Goal: Find specific page/section: Find specific page/section

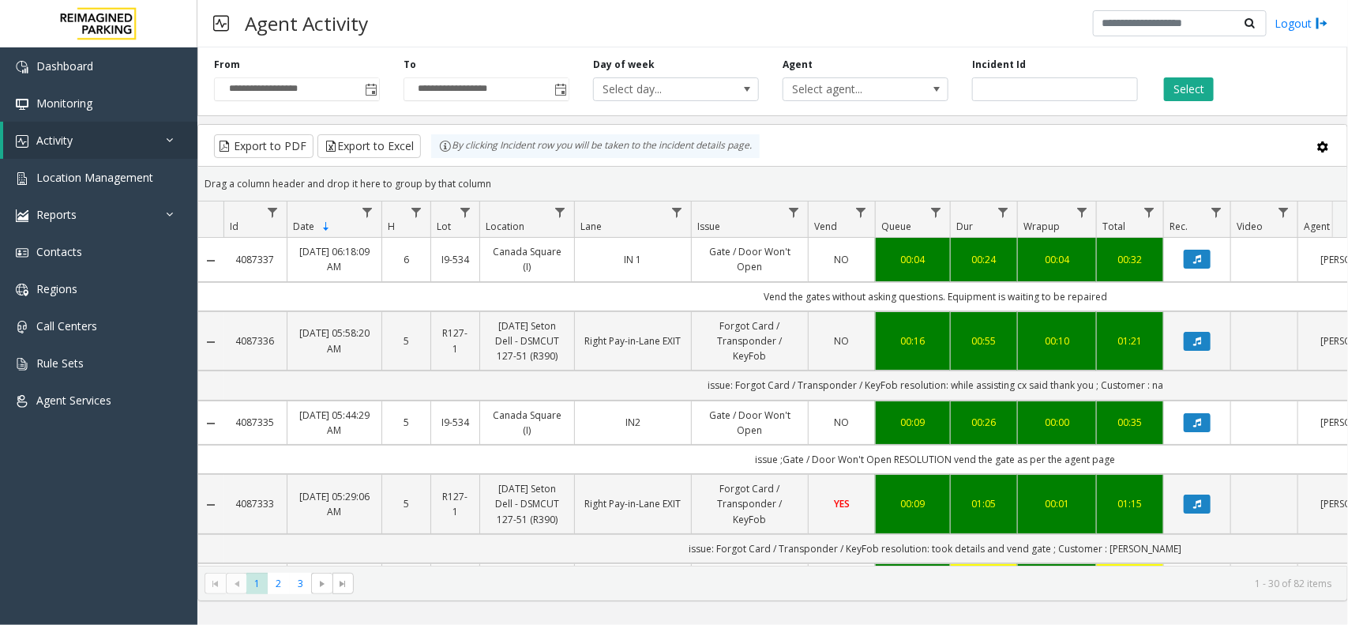
scroll to position [0, 241]
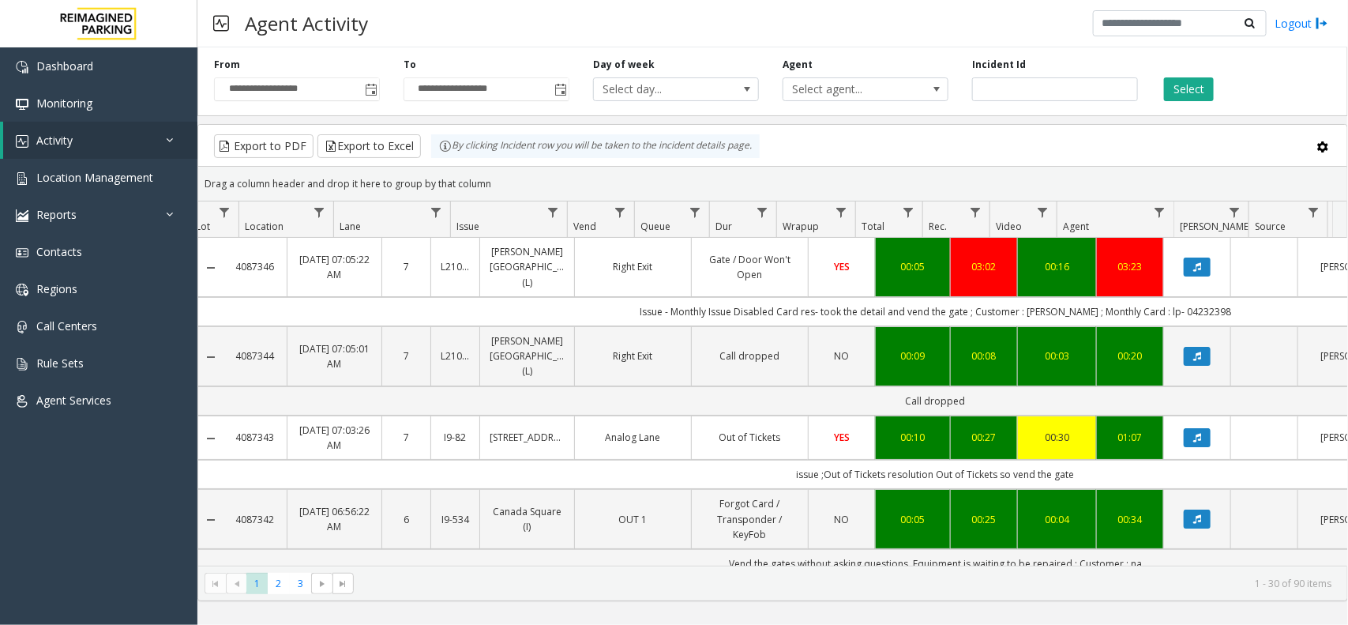
scroll to position [0, 241]
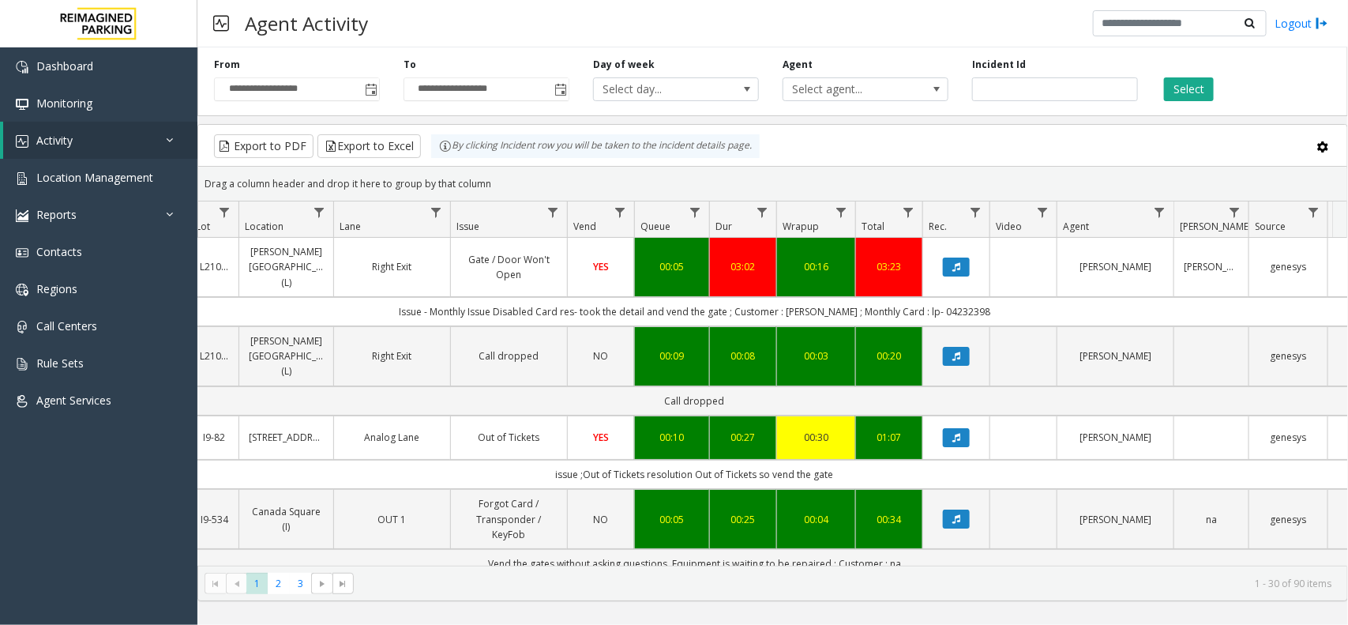
click at [1162, 100] on div "Select" at bounding box center [1245, 79] width 190 height 43
click at [1177, 92] on button "Select" at bounding box center [1189, 89] width 50 height 24
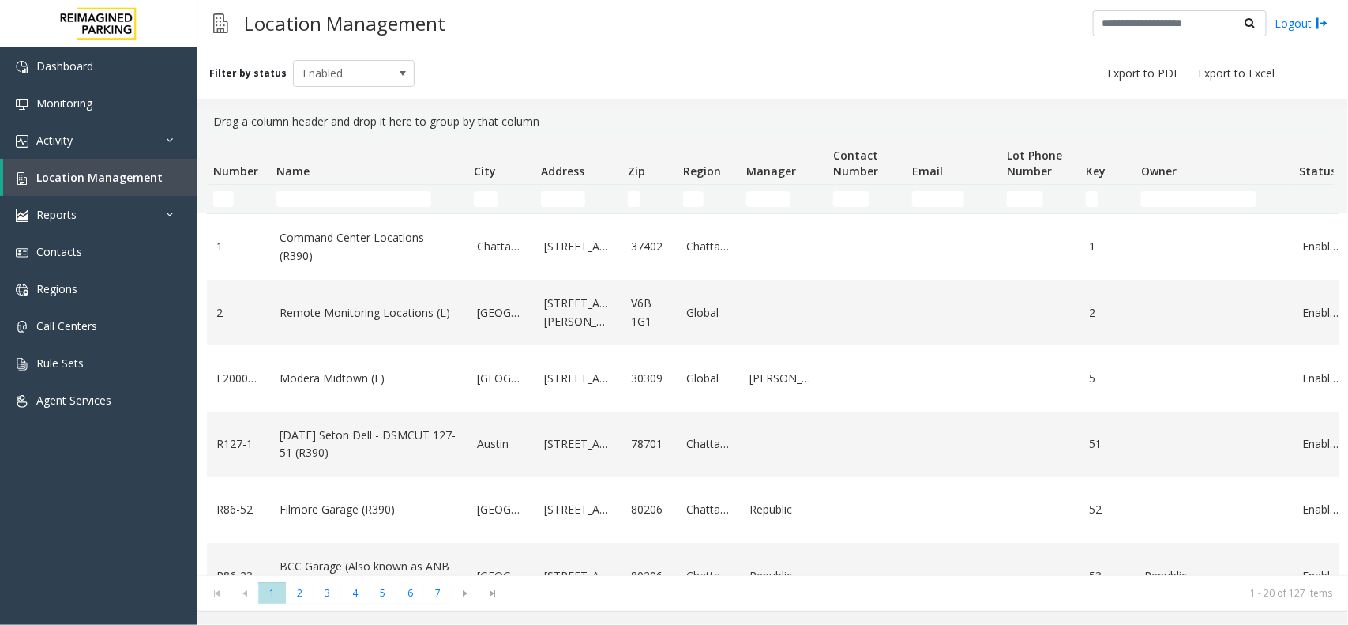
click at [400, 206] on input "Name Filter" at bounding box center [353, 199] width 155 height 16
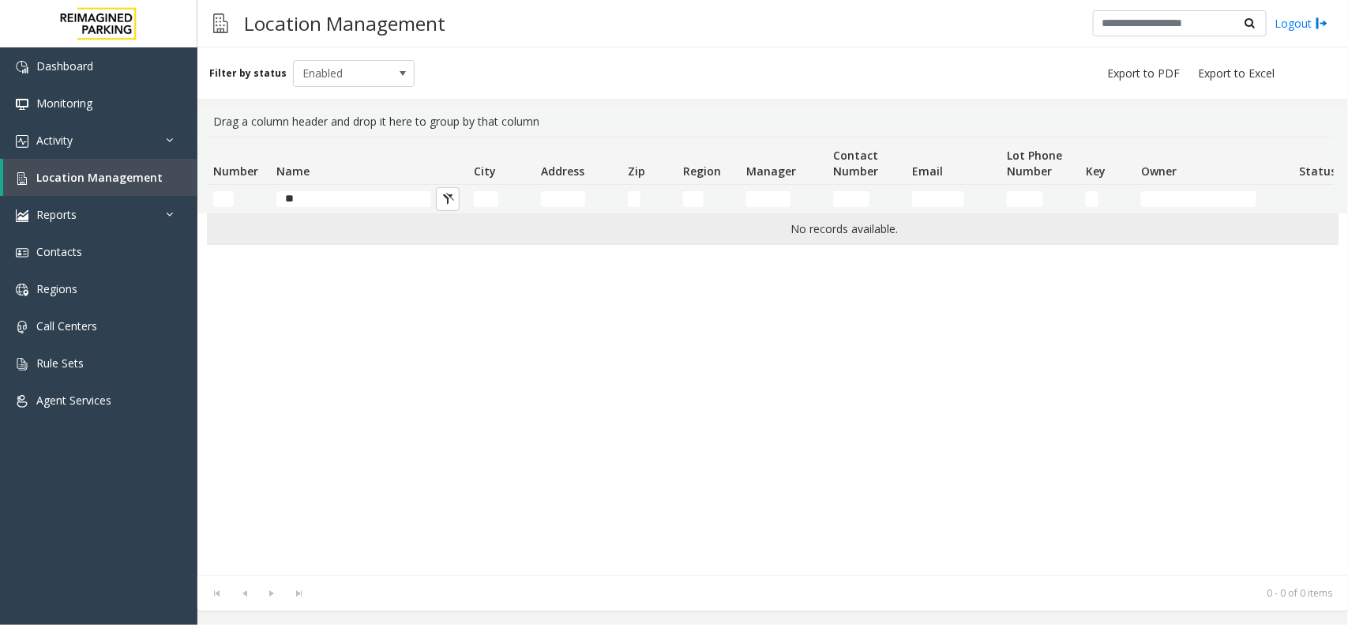
type input "*"
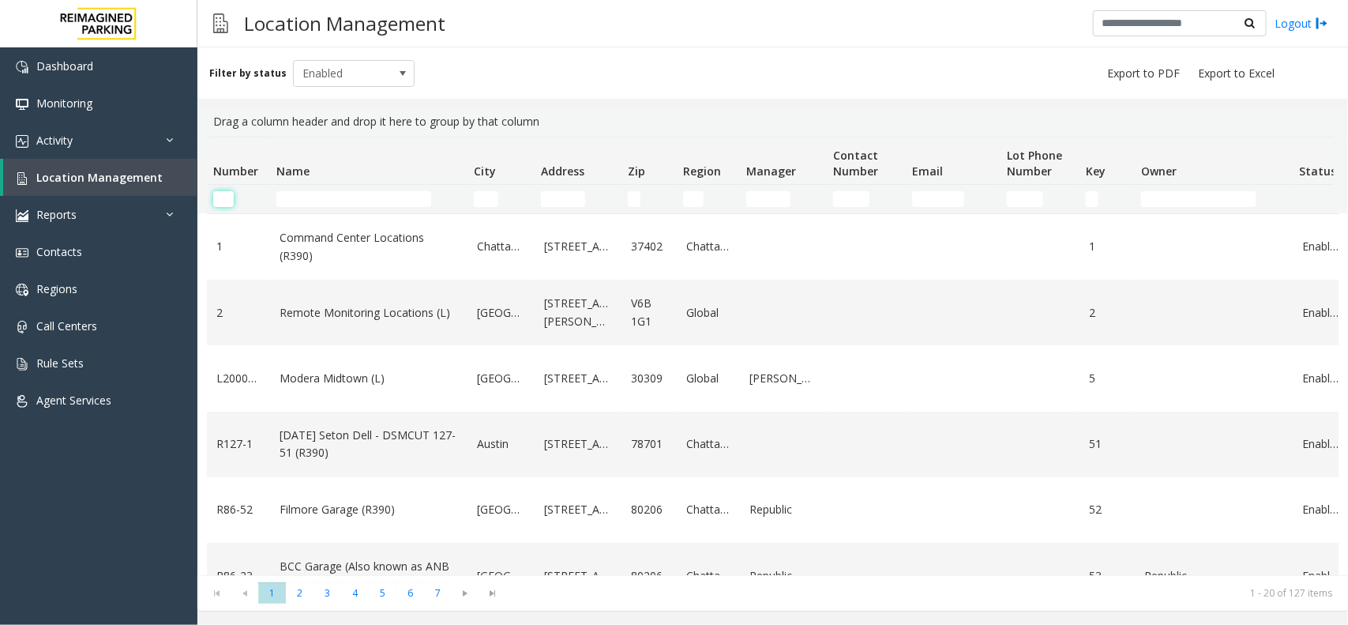
click at [225, 199] on input "Number Filter" at bounding box center [223, 199] width 21 height 16
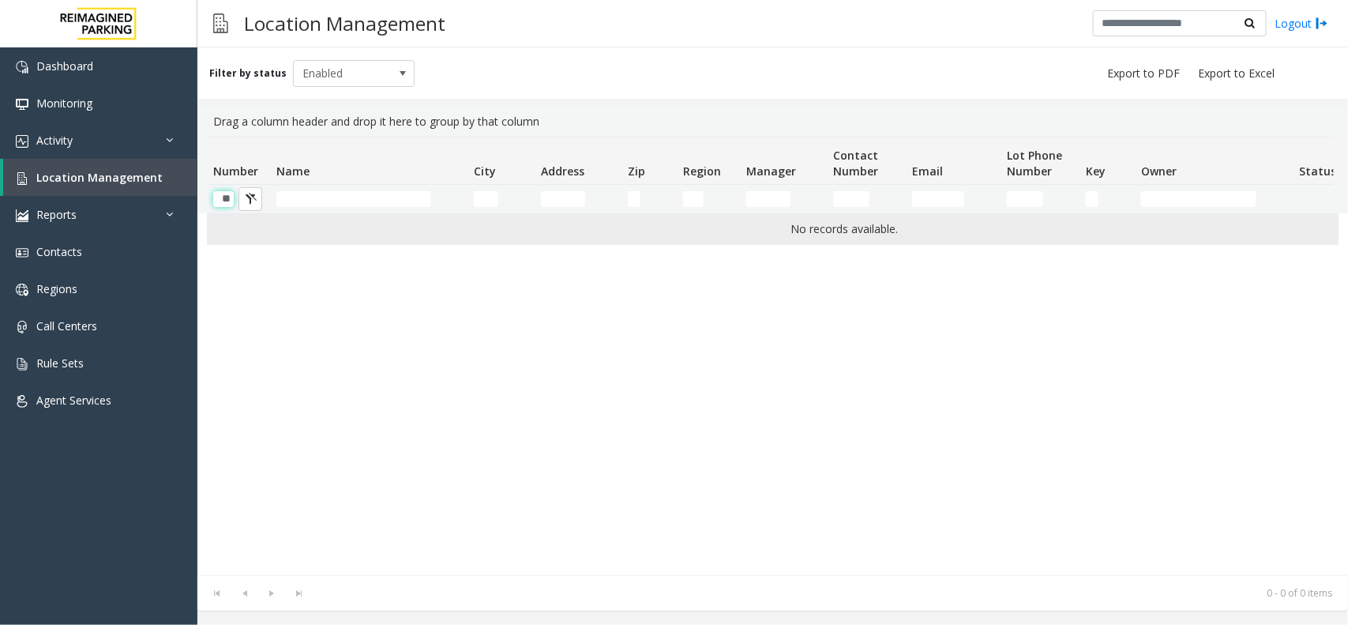
scroll to position [0, 2]
type input "*"
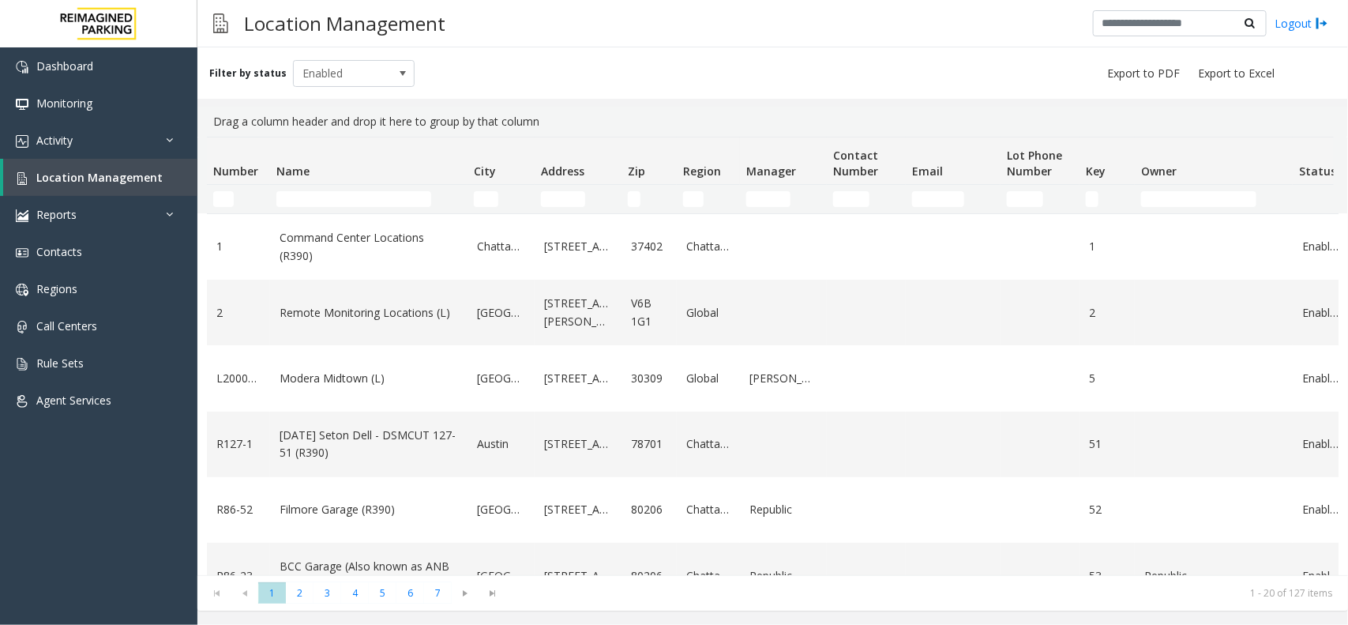
click at [791, 60] on div "Filter by status Enabled" at bounding box center [772, 72] width 1151 height 51
click at [368, 202] on input "Name Filter" at bounding box center [353, 199] width 155 height 16
click at [351, 206] on input "Name Filter" at bounding box center [353, 199] width 155 height 16
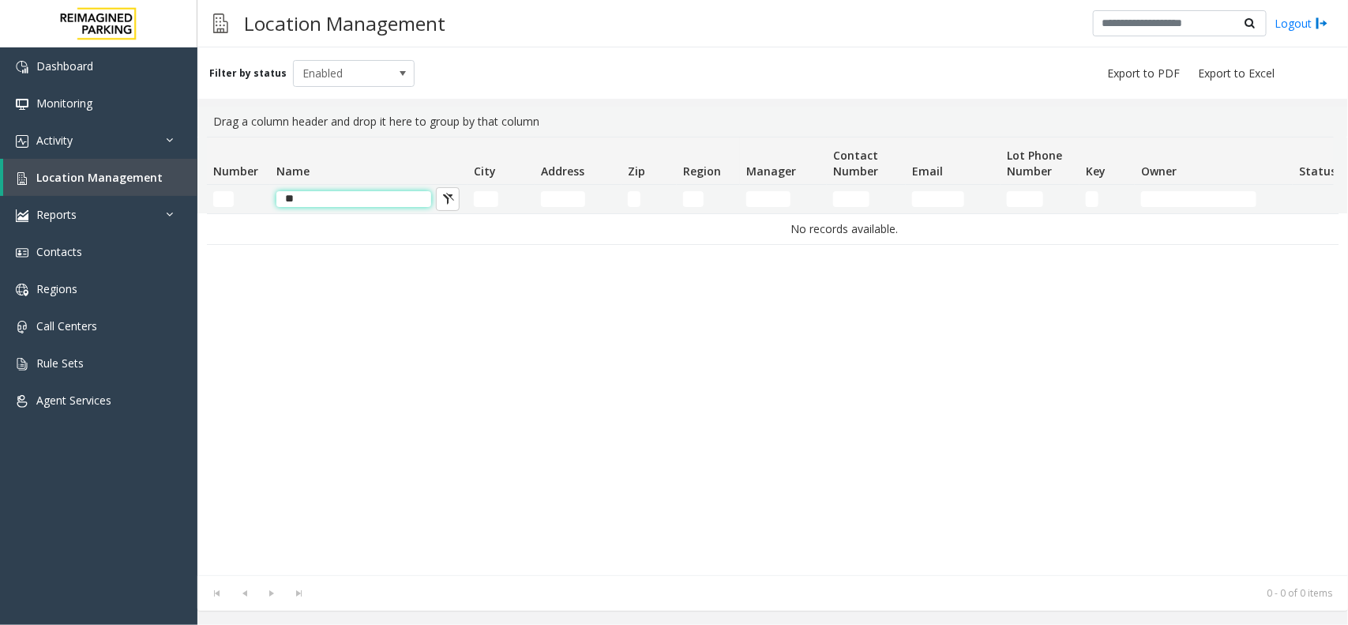
type input "*"
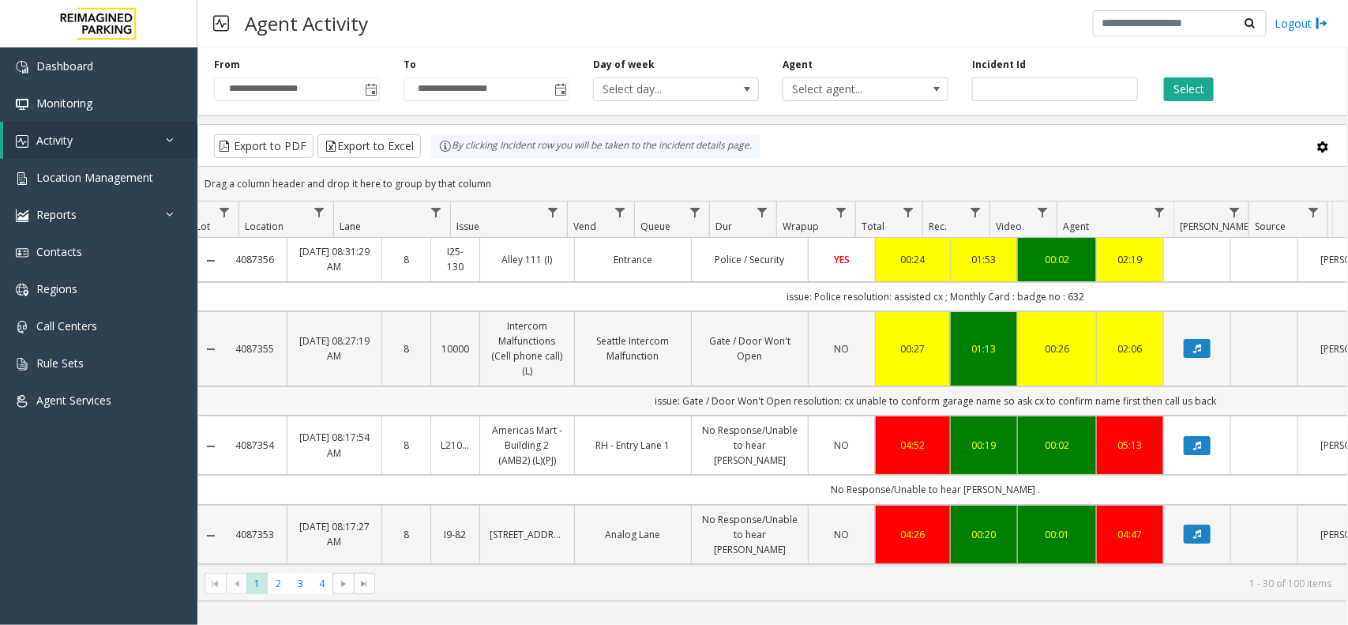
scroll to position [0, 241]
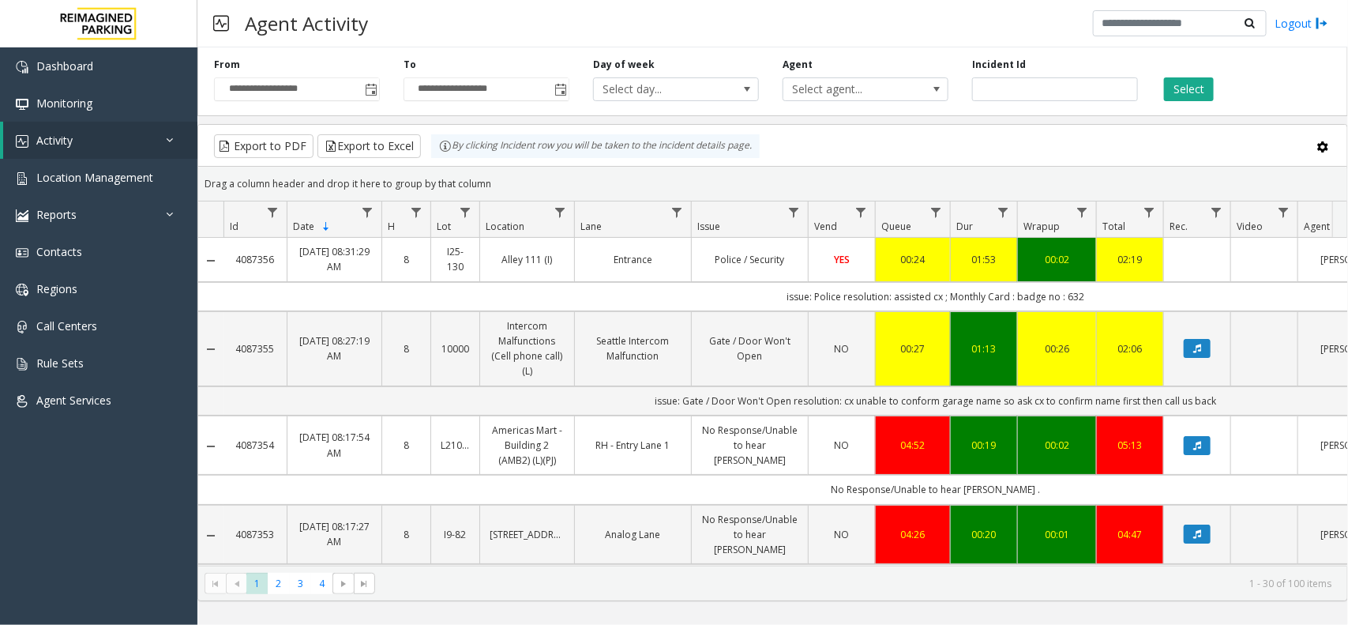
scroll to position [0, 241]
